Goal: Task Accomplishment & Management: Manage account settings

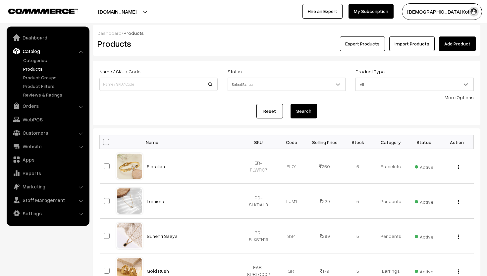
click at [457, 39] on link "Add Product" at bounding box center [457, 43] width 37 height 15
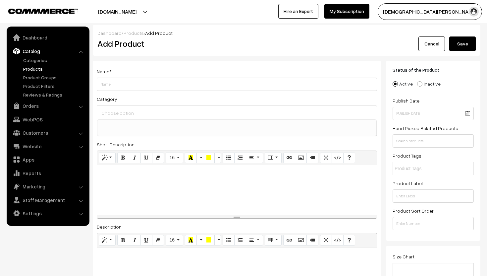
click at [138, 117] on input at bounding box center [237, 113] width 275 height 10
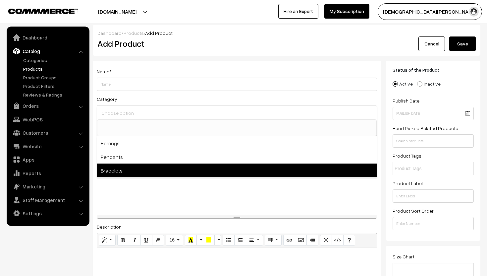
click at [109, 175] on span "Bracelets" at bounding box center [237, 170] width 280 height 14
select select "3"
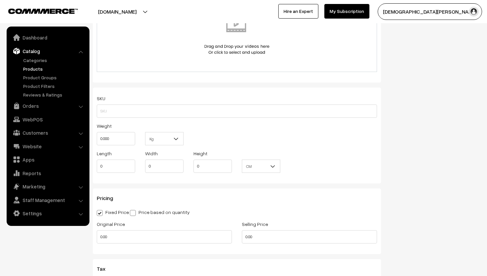
scroll to position [471, 0]
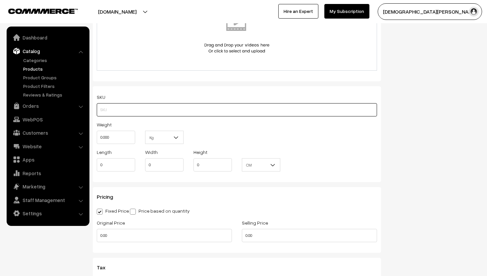
click at [134, 109] on input "text" at bounding box center [237, 109] width 281 height 13
paste input "BR-CLVR03"
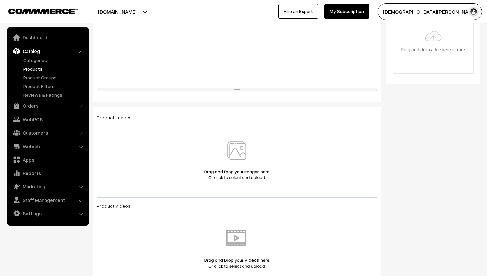
scroll to position [239, 0]
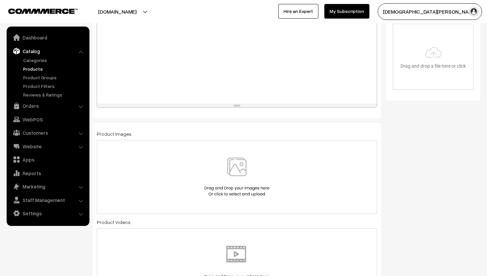
type input "BR-CLVR03"
click at [248, 180] on img at bounding box center [237, 177] width 68 height 39
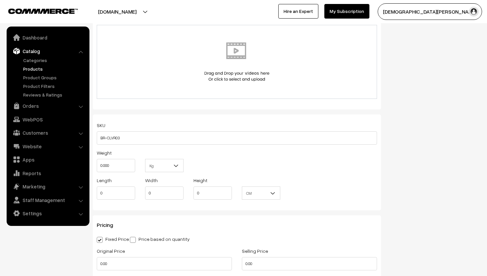
scroll to position [441, 0]
click at [134, 163] on input "0.000" at bounding box center [116, 164] width 38 height 13
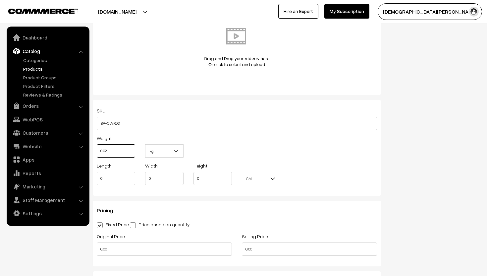
scroll to position [478, 0]
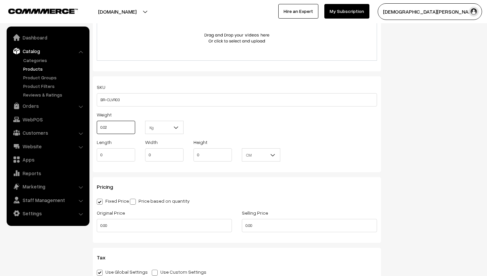
type input "0.02"
click at [132, 224] on input "0.00" at bounding box center [164, 225] width 135 height 13
click at [261, 227] on input "0.00" at bounding box center [309, 225] width 135 height 13
type input "0"
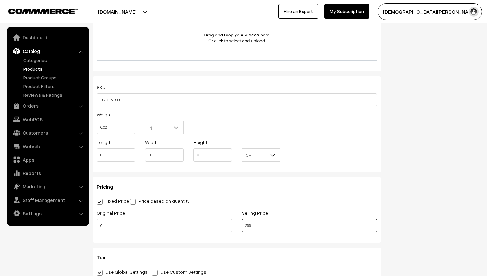
type input "299"
click at [142, 226] on input "0" at bounding box center [164, 225] width 135 height 13
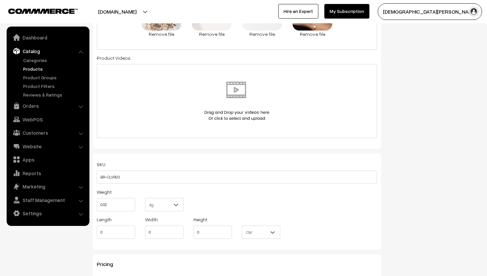
scroll to position [381, 0]
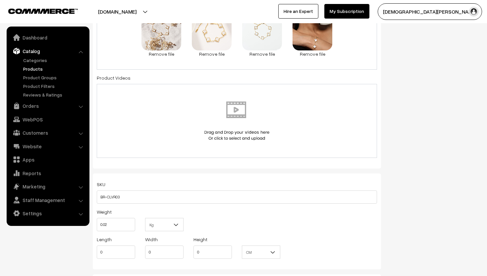
type input "359"
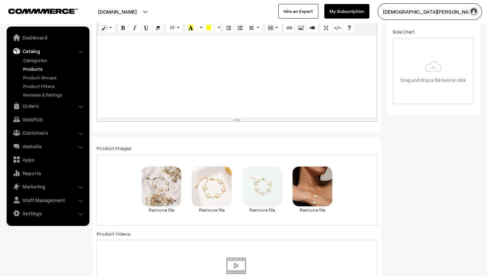
scroll to position [0, 0]
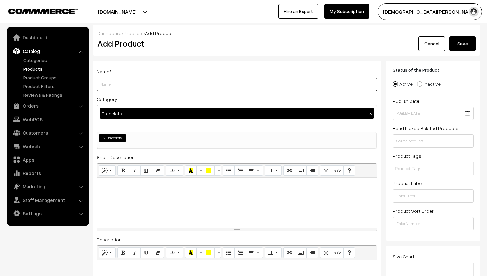
click at [147, 90] on input "Weight" at bounding box center [237, 84] width 281 height 13
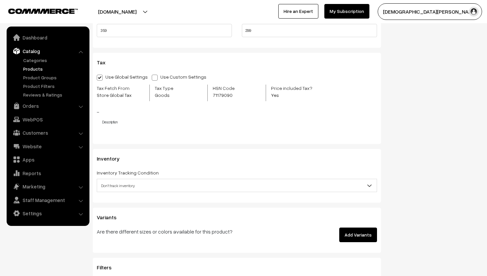
scroll to position [704, 0]
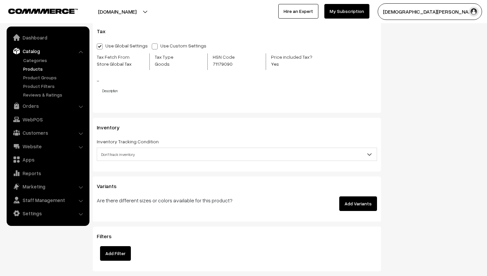
type input "Clover Kahani"
click at [190, 154] on span "Don't track inventory" at bounding box center [237, 155] width 280 height 12
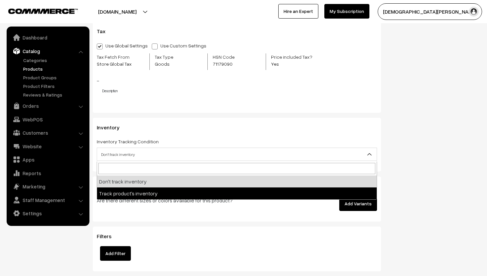
select select "2"
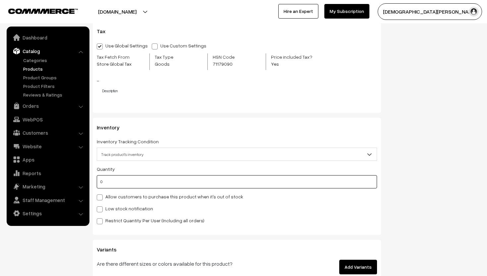
click at [111, 185] on input "0" at bounding box center [237, 181] width 281 height 13
type input "5"
click at [99, 211] on span at bounding box center [100, 209] width 6 height 6
click at [99, 210] on input "Low stock notification" at bounding box center [99, 208] width 4 height 4
checkbox input "true"
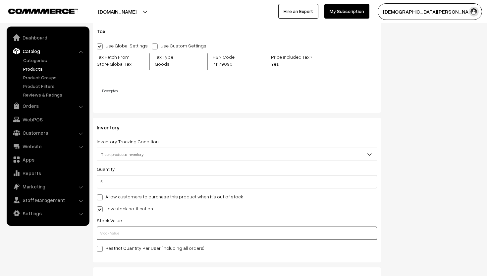
click at [110, 234] on input "text" at bounding box center [237, 232] width 281 height 13
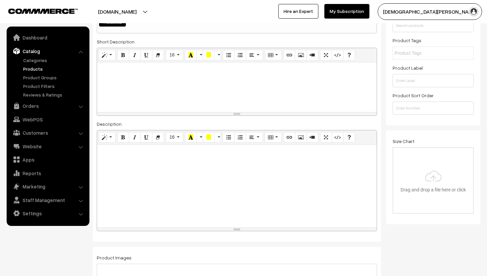
scroll to position [0, 0]
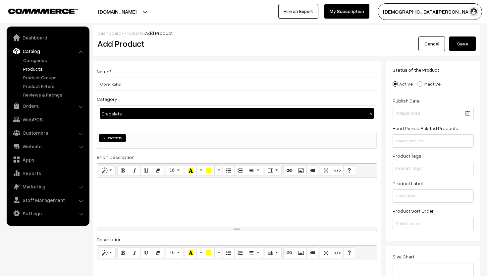
type input "2"
click at [468, 42] on button "Save" at bounding box center [463, 43] width 27 height 15
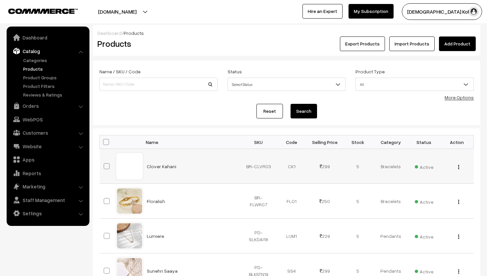
click at [460, 166] on button "button" at bounding box center [459, 166] width 2 height 5
click at [424, 205] on link "Delete" at bounding box center [429, 205] width 56 height 15
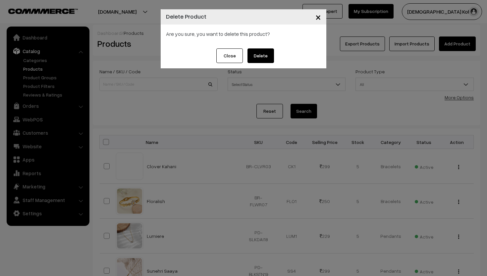
click at [259, 49] on button "Delete" at bounding box center [261, 55] width 27 height 15
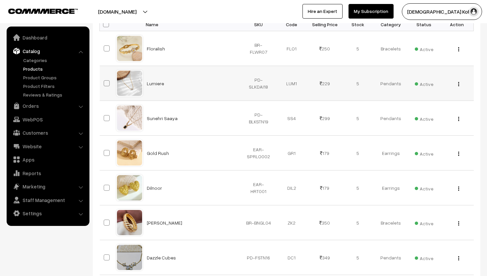
scroll to position [123, 0]
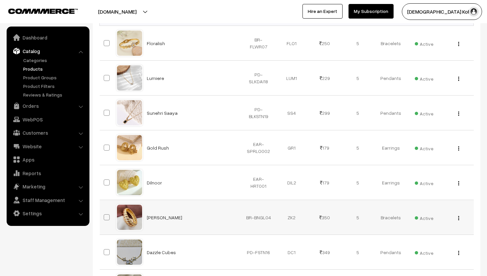
click at [459, 218] on img "button" at bounding box center [459, 218] width 1 height 4
click at [417, 259] on link "Delete" at bounding box center [429, 256] width 56 height 15
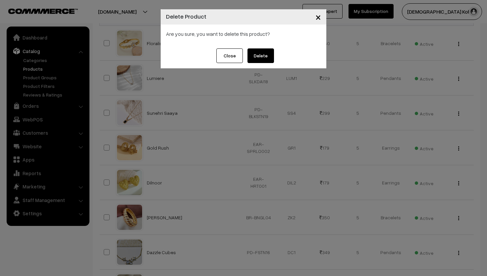
click at [265, 61] on button "Delete" at bounding box center [261, 55] width 27 height 15
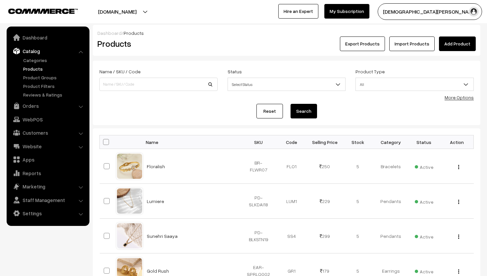
click at [305, 33] on div "Dashboard / Products" at bounding box center [286, 33] width 379 height 7
click at [461, 42] on link "Add Product" at bounding box center [457, 43] width 37 height 15
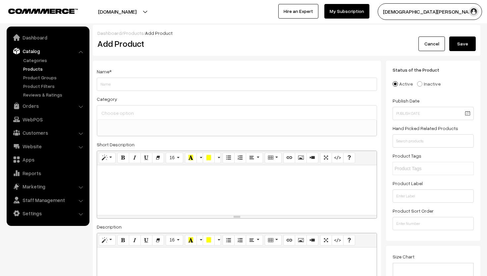
click at [169, 83] on input "Weight" at bounding box center [237, 84] width 281 height 13
click at [145, 125] on ul at bounding box center [236, 124] width 279 height 8
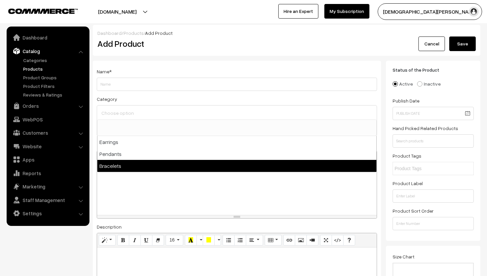
select select "3"
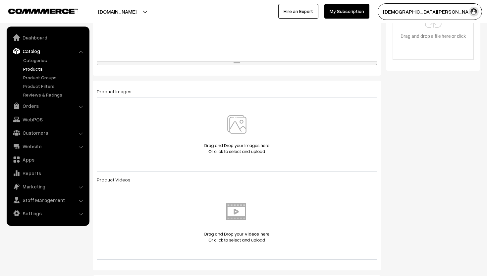
scroll to position [276, 0]
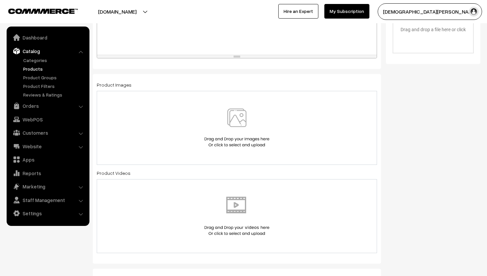
click at [240, 131] on img at bounding box center [237, 127] width 68 height 39
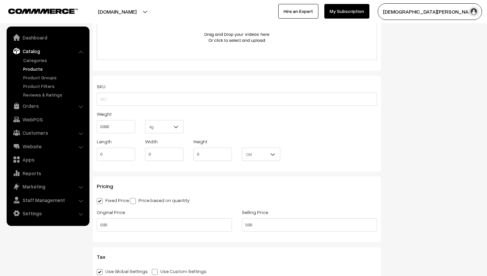
scroll to position [467, 0]
click at [118, 126] on input "0.000" at bounding box center [116, 125] width 38 height 13
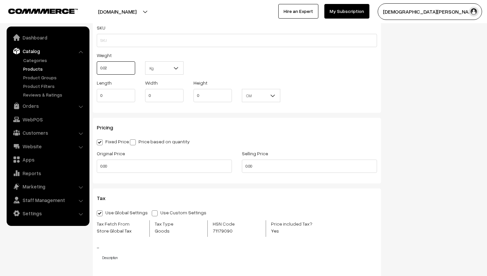
scroll to position [528, 0]
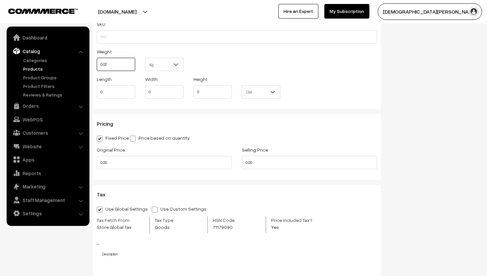
type input "0.02"
click at [148, 166] on input "0.00" at bounding box center [164, 162] width 135 height 13
type input "0"
type input "399"
click at [274, 166] on input "0.00" at bounding box center [309, 162] width 135 height 13
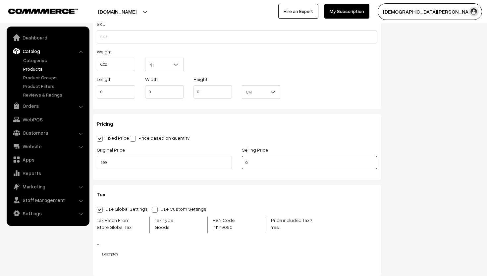
type input "0"
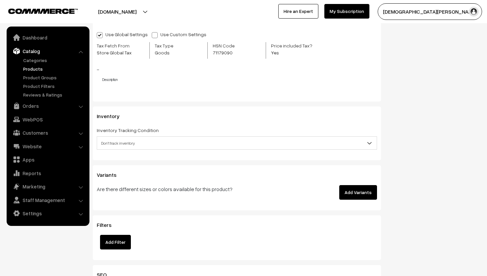
scroll to position [707, 0]
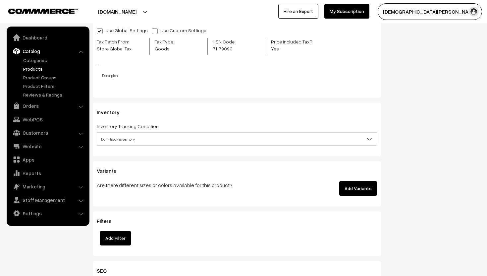
type input "250"
click at [228, 139] on span "Don't track inventory" at bounding box center [237, 139] width 280 height 12
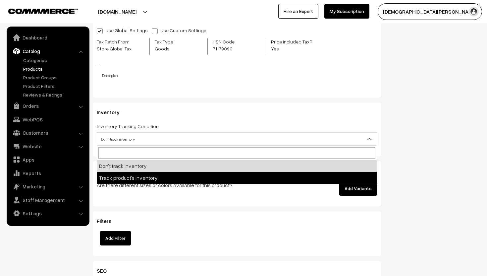
select select "2"
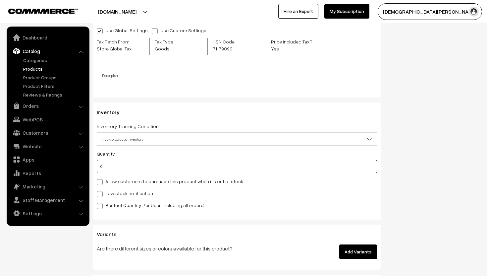
click at [106, 170] on input "0" at bounding box center [237, 166] width 281 height 13
type input "5"
click at [99, 194] on span at bounding box center [100, 194] width 6 height 6
click at [99, 194] on input "Low stock notification" at bounding box center [99, 193] width 4 height 4
checkbox input "true"
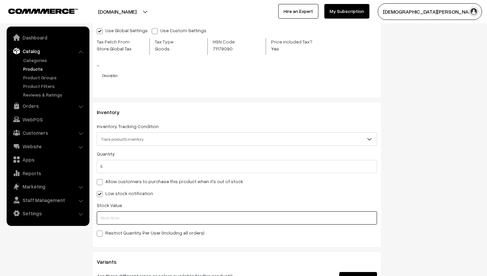
click at [109, 217] on input "text" at bounding box center [237, 217] width 281 height 13
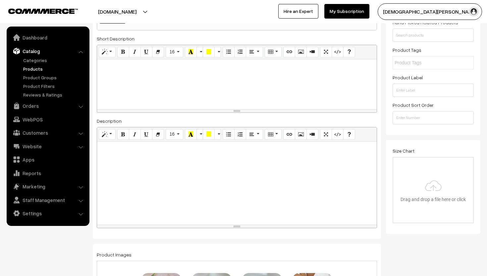
scroll to position [0, 0]
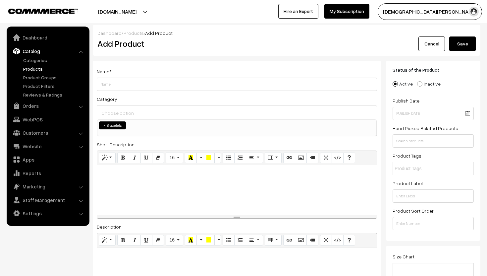
type input "2"
click at [116, 85] on input "Weight" at bounding box center [237, 84] width 281 height 13
click at [147, 86] on input "Weight" at bounding box center [237, 84] width 281 height 13
type input "E"
type input "Romanzaa"
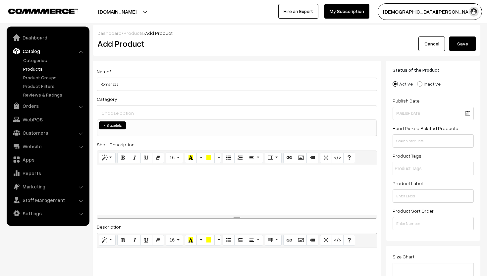
click at [466, 44] on button "Save" at bounding box center [463, 43] width 27 height 15
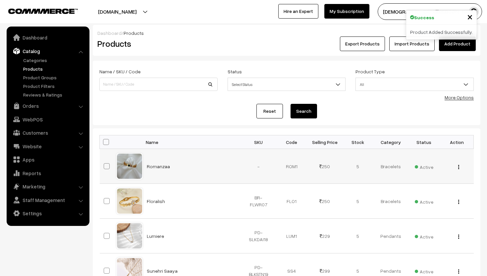
click at [459, 165] on img "button" at bounding box center [459, 167] width 1 height 4
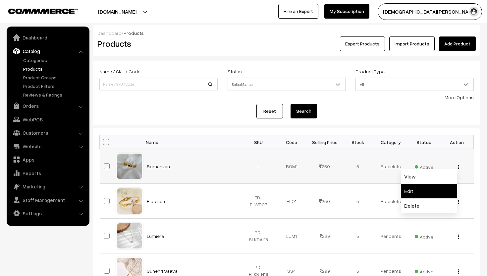
click at [416, 193] on link "Edit" at bounding box center [429, 191] width 56 height 15
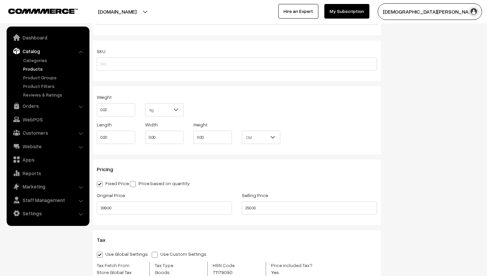
scroll to position [514, 0]
click at [168, 64] on input "text" at bounding box center [237, 64] width 281 height 13
paste input "BE-RMN08"
click at [105, 66] on input "BE-RMN08" at bounding box center [237, 64] width 281 height 13
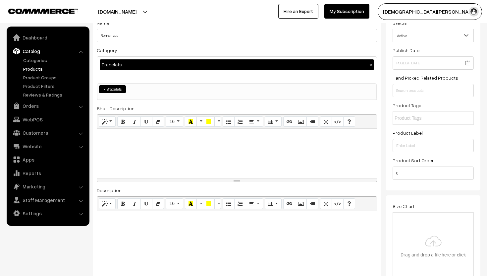
scroll to position [19, 0]
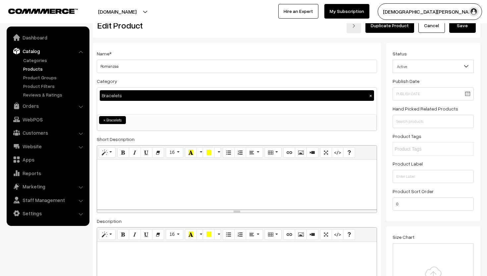
type input "BR-RMN08"
click at [466, 28] on button "Save" at bounding box center [463, 25] width 27 height 15
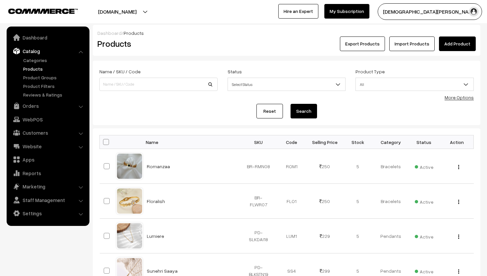
click at [455, 38] on link "Add Product" at bounding box center [457, 43] width 37 height 15
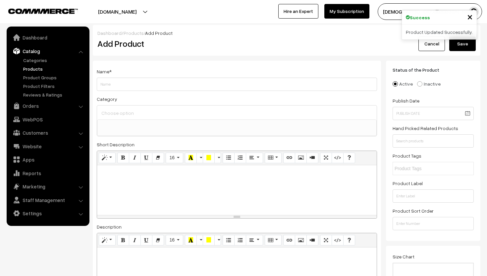
click at [160, 118] on div at bounding box center [237, 112] width 280 height 14
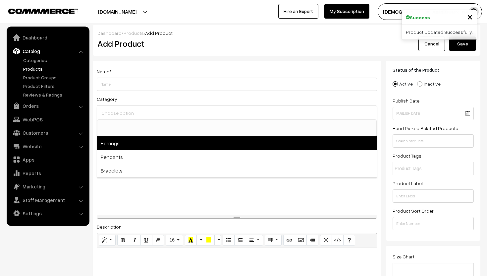
click at [148, 145] on span "Earrings" at bounding box center [237, 143] width 280 height 14
select select "1"
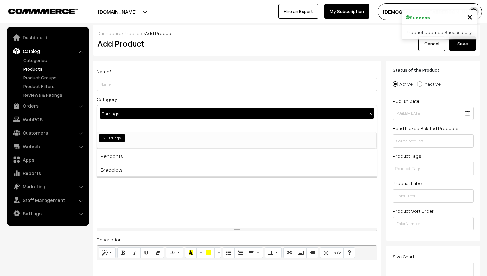
click at [145, 189] on div at bounding box center [237, 203] width 280 height 50
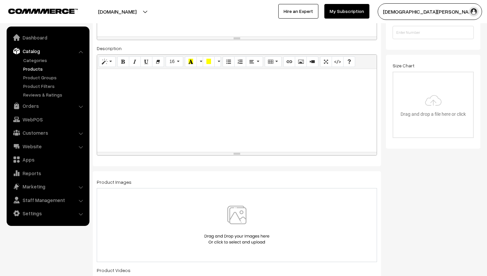
scroll to position [210, 0]
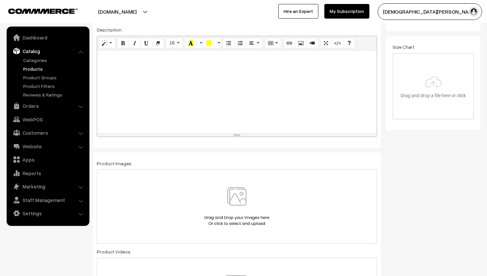
click at [237, 189] on img at bounding box center [237, 206] width 68 height 39
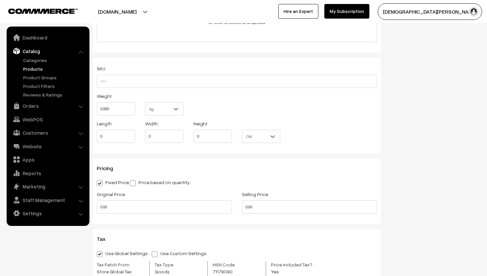
scroll to position [499, 0]
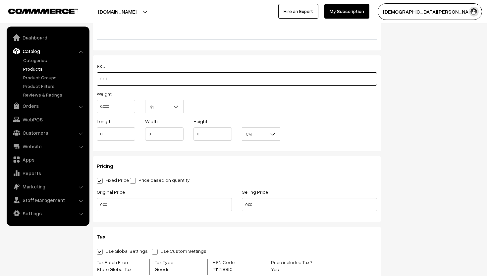
click at [137, 84] on input "text" at bounding box center [237, 78] width 281 height 13
paste input "EAR-BAG003"
type input "EAR-BAG003"
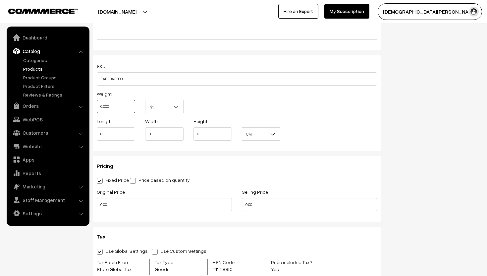
click at [116, 110] on input "0.000" at bounding box center [116, 106] width 38 height 13
type input "0.02"
click at [138, 202] on input "0.00" at bounding box center [164, 204] width 135 height 13
type input "0"
click at [257, 206] on input "0.00" at bounding box center [309, 204] width 135 height 13
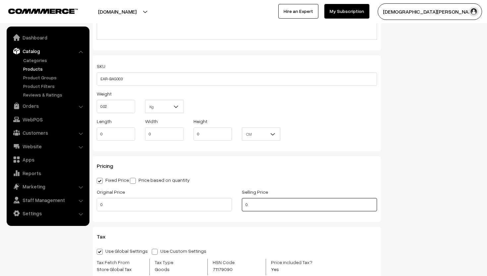
type input "0"
type input "149"
click at [171, 207] on input "0" at bounding box center [164, 204] width 135 height 13
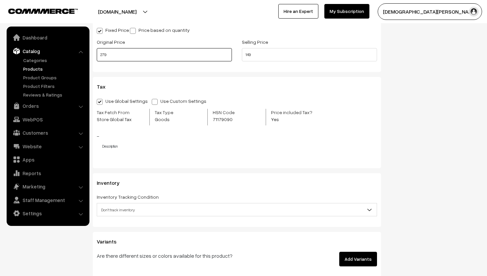
scroll to position [656, 0]
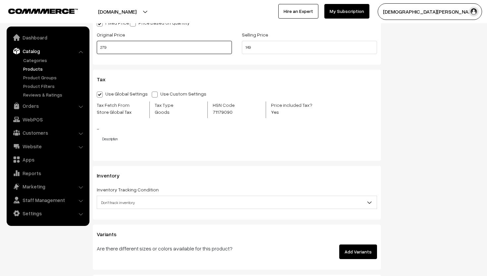
type input "279"
click at [191, 198] on span "Don't track inventory" at bounding box center [237, 203] width 280 height 12
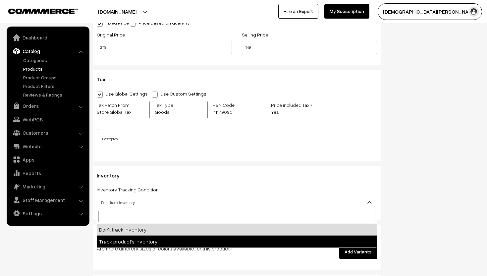
select select "2"
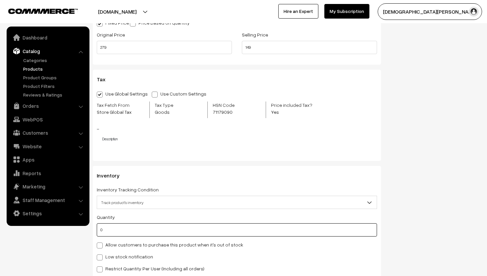
click at [122, 232] on input "0" at bounding box center [237, 229] width 281 height 13
type input "5"
click at [101, 256] on span at bounding box center [100, 257] width 6 height 6
click at [101, 256] on input "Low stock notification" at bounding box center [99, 256] width 4 height 4
checkbox input "true"
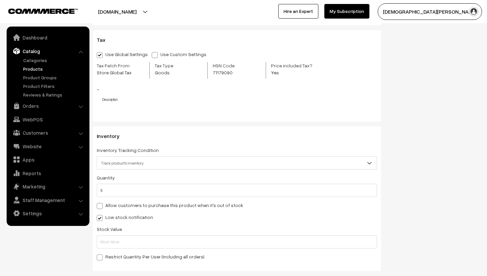
scroll to position [707, 0]
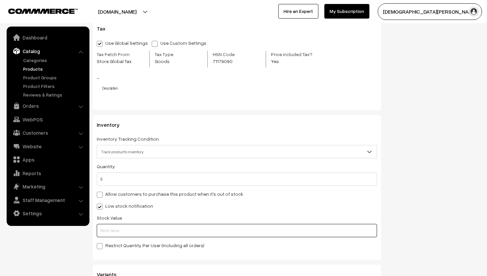
click at [111, 231] on input "text" at bounding box center [237, 230] width 281 height 13
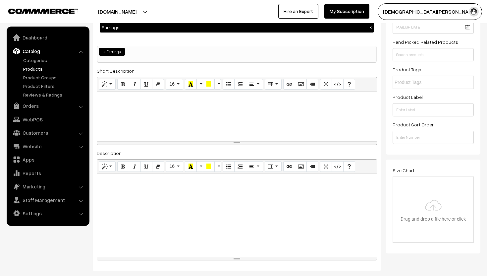
scroll to position [0, 0]
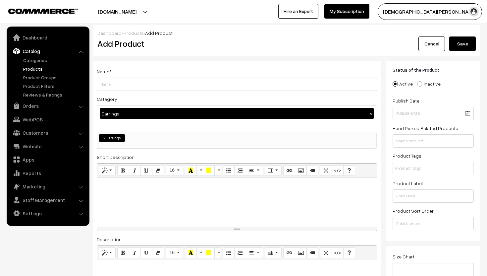
type input "2"
click at [112, 83] on input "Weight" at bounding box center [237, 84] width 281 height 13
type input "Baguette Hoops"
click at [466, 38] on button "Save" at bounding box center [463, 43] width 27 height 15
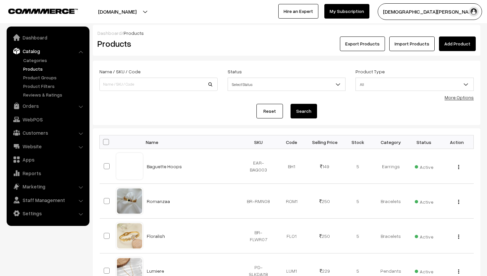
click at [460, 49] on link "Add Product" at bounding box center [457, 43] width 37 height 15
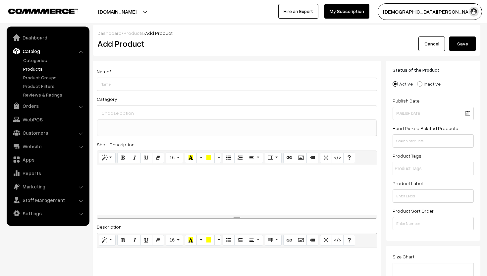
click at [192, 112] on input at bounding box center [237, 113] width 275 height 10
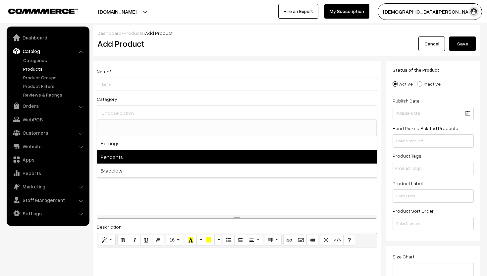
click at [138, 154] on span "Pendants" at bounding box center [237, 157] width 280 height 14
select select "2"
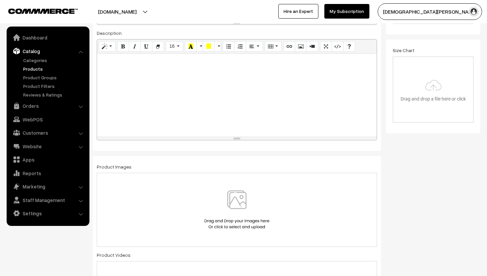
scroll to position [216, 0]
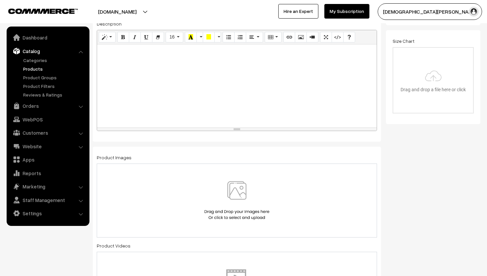
click at [249, 178] on div at bounding box center [237, 200] width 281 height 74
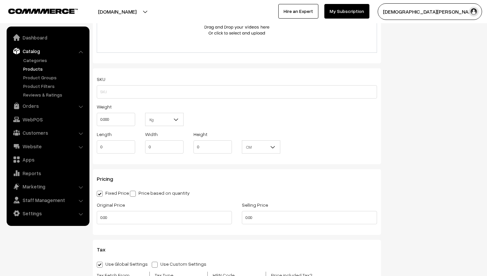
scroll to position [489, 0]
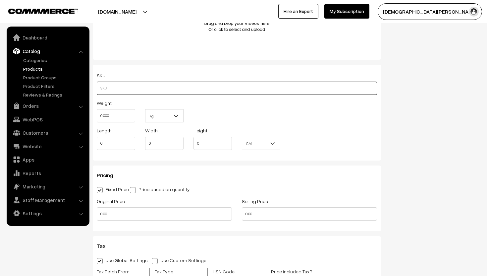
click at [122, 89] on input "text" at bounding box center [237, 88] width 281 height 13
paste input "PD-CLVR20"
type input "PD-CLVR20"
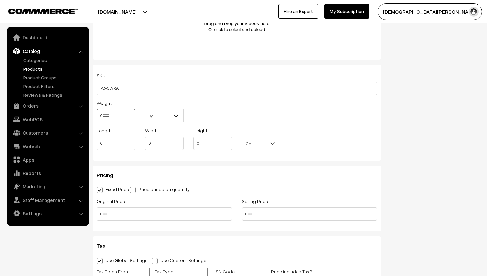
click at [117, 115] on input "0.000" at bounding box center [116, 115] width 38 height 13
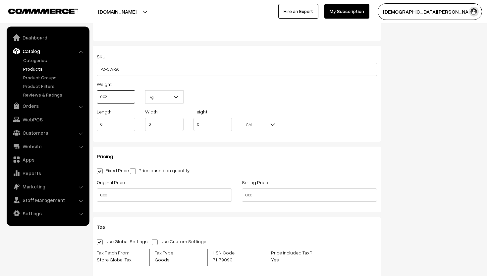
scroll to position [515, 0]
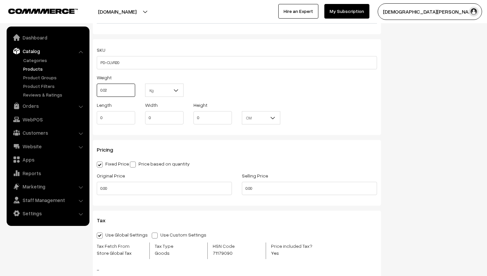
type input "0.02"
click at [264, 192] on input "0.00" at bounding box center [309, 188] width 135 height 13
type input "0"
type input "229"
click at [196, 191] on input "0.00" at bounding box center [164, 188] width 135 height 13
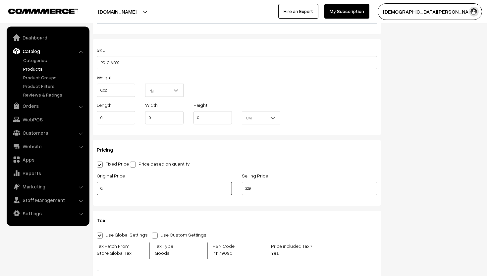
type input "0"
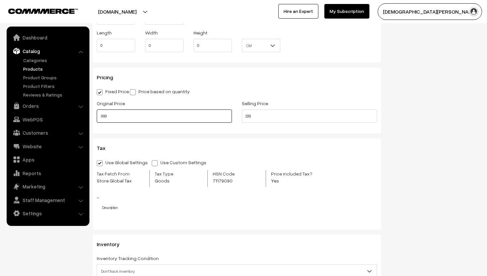
scroll to position [589, 0]
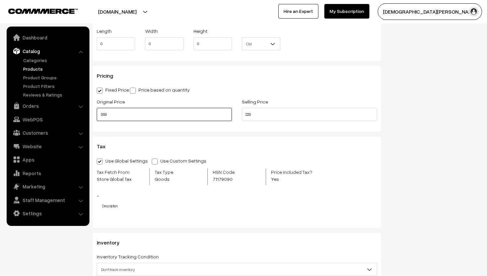
type input "369"
click at [258, 118] on input "229" at bounding box center [309, 114] width 135 height 13
type input "249"
click at [173, 115] on input "369" at bounding box center [164, 114] width 135 height 13
type input "3"
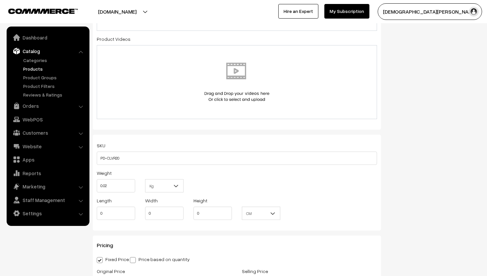
scroll to position [400, 0]
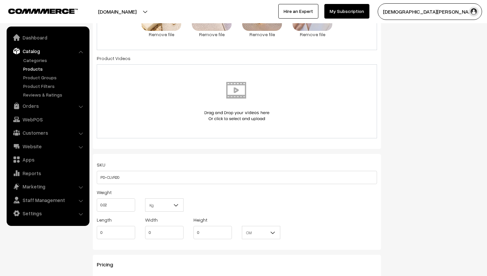
type input "399"
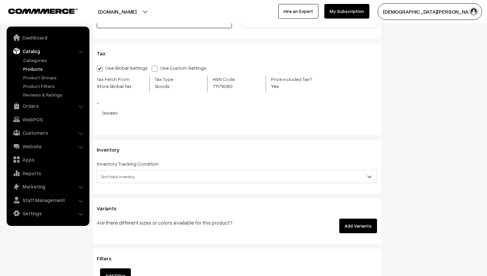
scroll to position [685, 0]
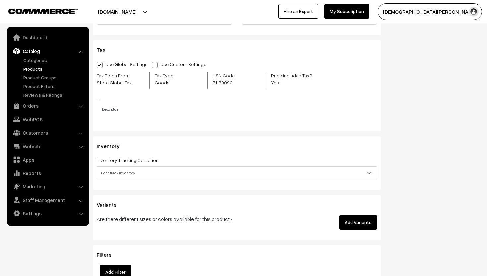
click at [173, 173] on span "Don't track inventory" at bounding box center [237, 173] width 280 height 12
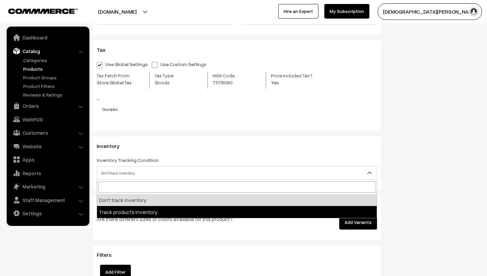
select select "2"
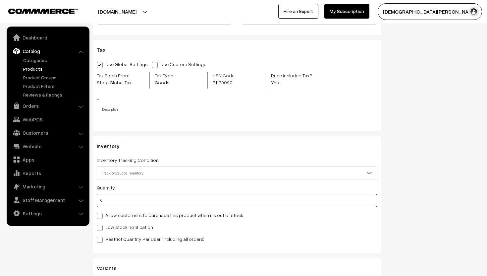
click at [122, 201] on input "0" at bounding box center [237, 200] width 281 height 13
type input "5"
click at [100, 228] on span at bounding box center [100, 228] width 6 height 6
click at [100, 228] on input "Low stock notification" at bounding box center [99, 226] width 4 height 4
checkbox input "true"
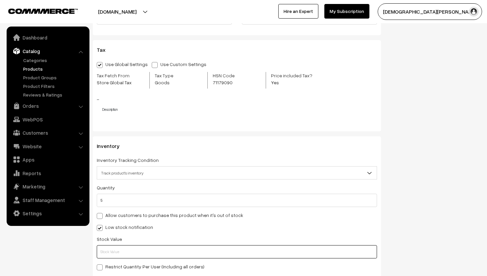
click at [109, 250] on input "text" at bounding box center [237, 251] width 281 height 13
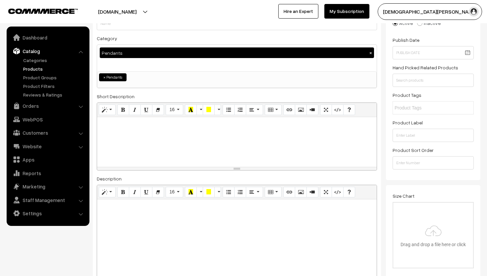
scroll to position [0, 0]
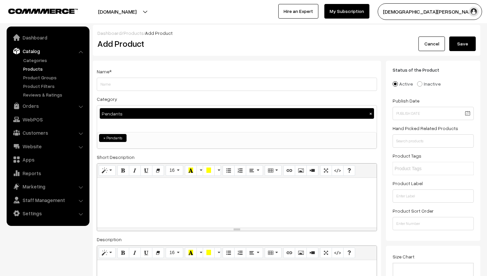
type input "2"
click at [158, 81] on input "Weight" at bounding box center [237, 84] width 281 height 13
type input "Clover ki Chaahat"
click at [461, 42] on button "Save" at bounding box center [463, 43] width 27 height 15
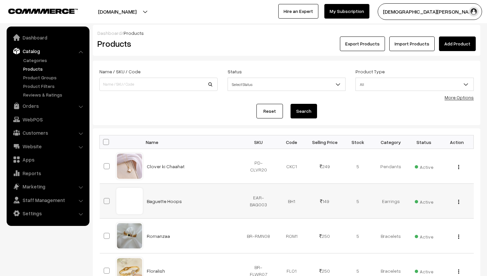
click at [459, 201] on img "button" at bounding box center [459, 202] width 1 height 4
click at [428, 222] on link "Edit" at bounding box center [429, 226] width 56 height 15
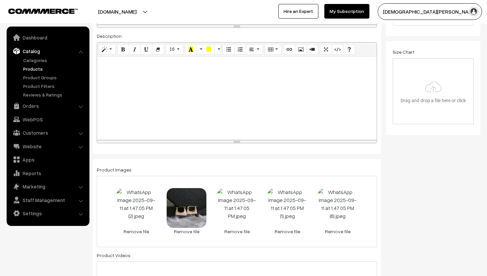
scroll to position [204, 0]
click at [234, 229] on link "Remove file" at bounding box center [237, 230] width 40 height 7
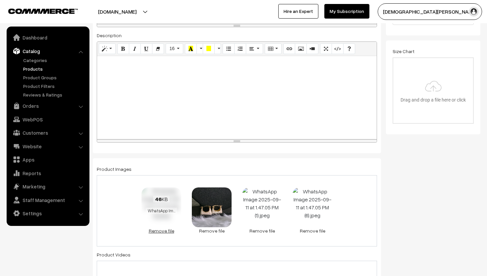
click at [165, 231] on link "Remove file" at bounding box center [162, 230] width 40 height 7
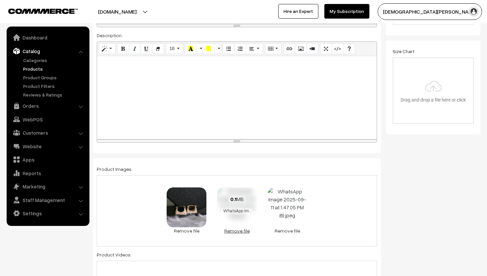
click at [234, 229] on link "Remove file" at bounding box center [237, 230] width 40 height 7
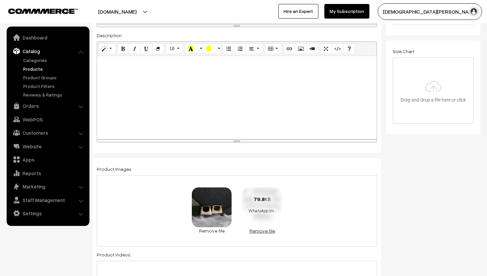
click at [254, 230] on link "Remove file" at bounding box center [262, 230] width 40 height 7
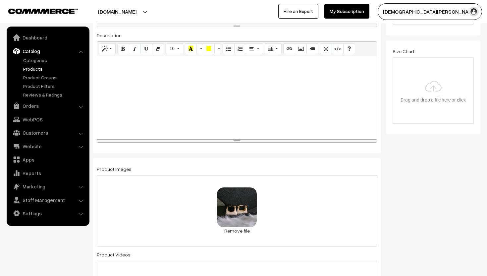
click at [271, 206] on div "0.2 MB WhatsApp Image 2025-09-11 at 1.47.05 PM (3).jpeg Check Error Remove file" at bounding box center [237, 210] width 281 height 71
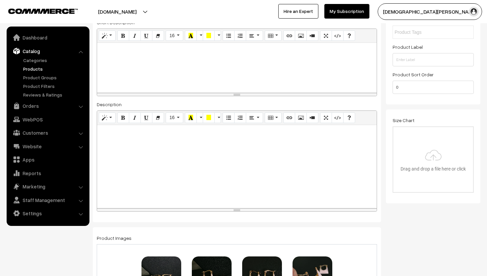
scroll to position [0, 0]
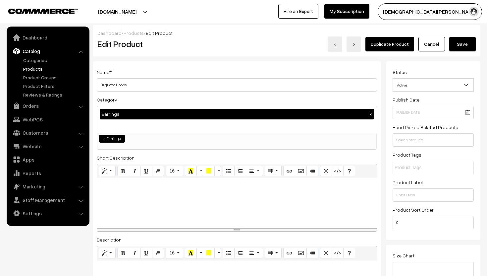
click at [461, 48] on button "Save" at bounding box center [463, 44] width 27 height 15
